Goal: Information Seeking & Learning: Find contact information

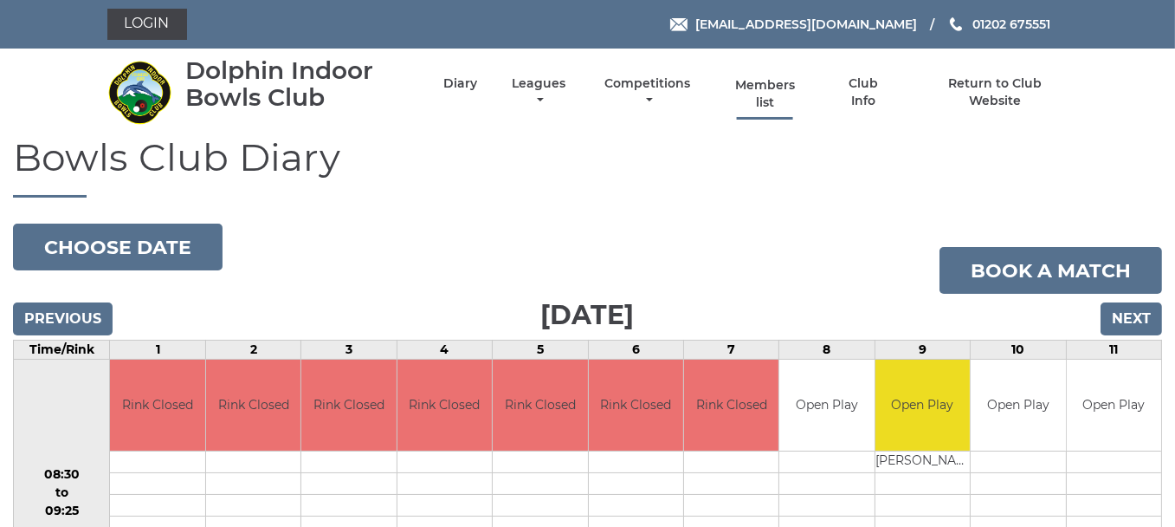
click at [771, 87] on link "Members list" at bounding box center [765, 94] width 80 height 34
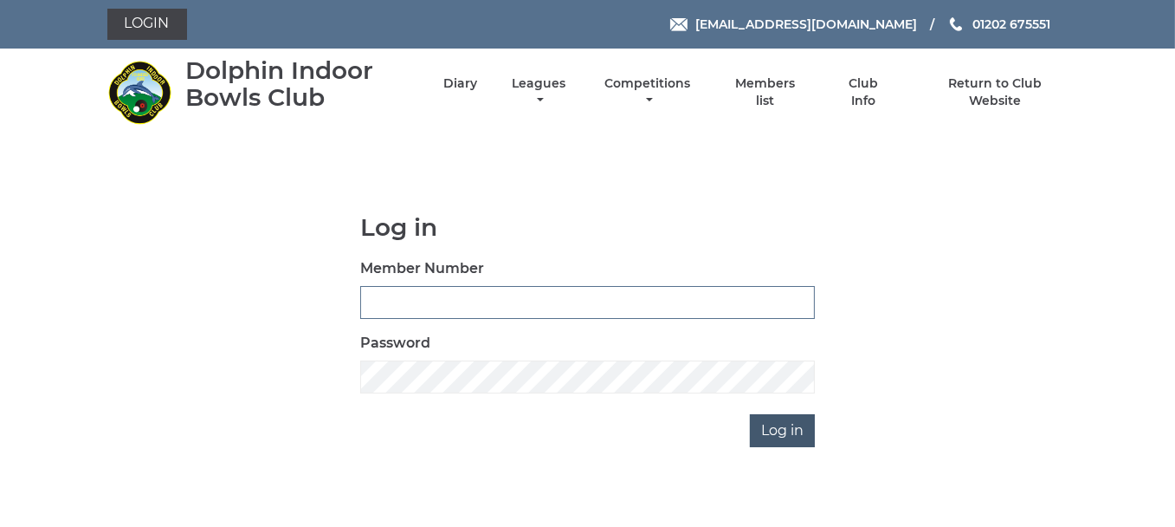
type input "3979"
click at [779, 430] on input "Log in" at bounding box center [782, 430] width 65 height 33
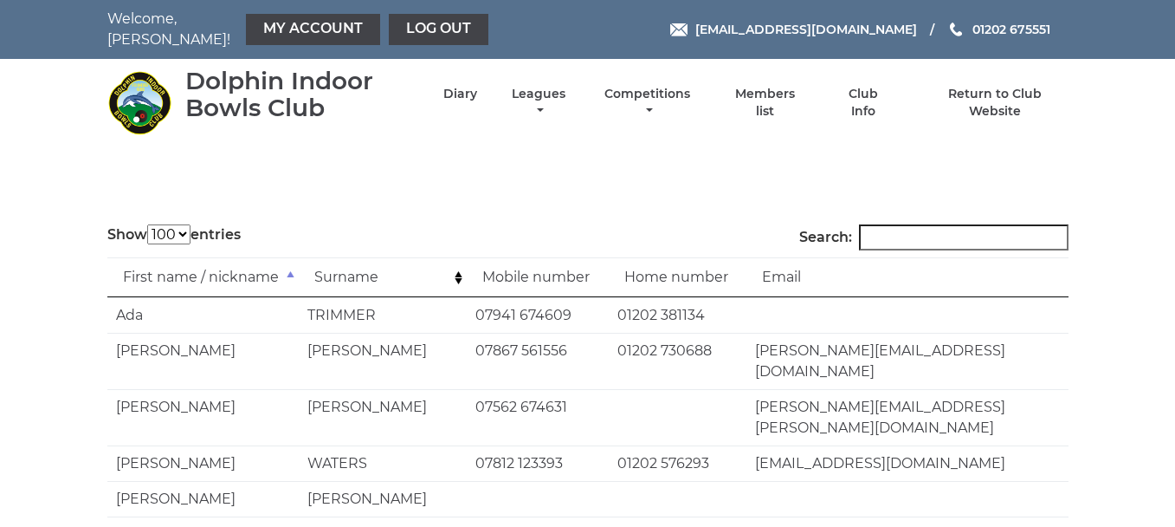
select select "100"
click at [915, 224] on input "Search:" at bounding box center [964, 237] width 210 height 26
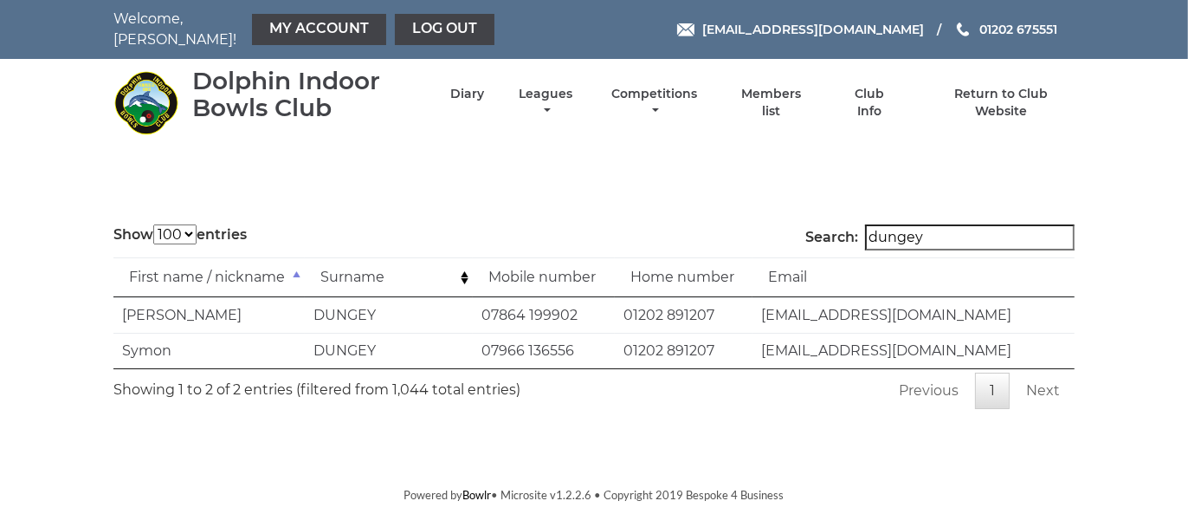
type input "dungey"
drag, startPoint x: 764, startPoint y: 339, endPoint x: 960, endPoint y: 333, distance: 196.7
click at [960, 333] on td "[EMAIL_ADDRESS][DOMAIN_NAME]" at bounding box center [914, 351] width 322 height 36
copy td "[EMAIL_ADDRESS][DOMAIN_NAME]"
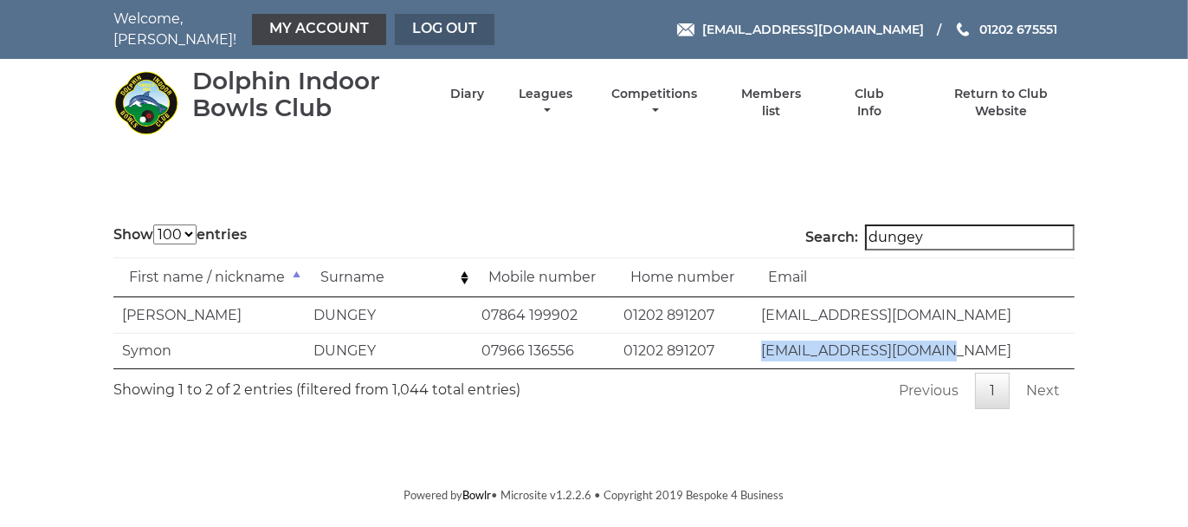
click at [442, 18] on link "Log out" at bounding box center [445, 29] width 100 height 31
